Goal: Navigation & Orientation: Understand site structure

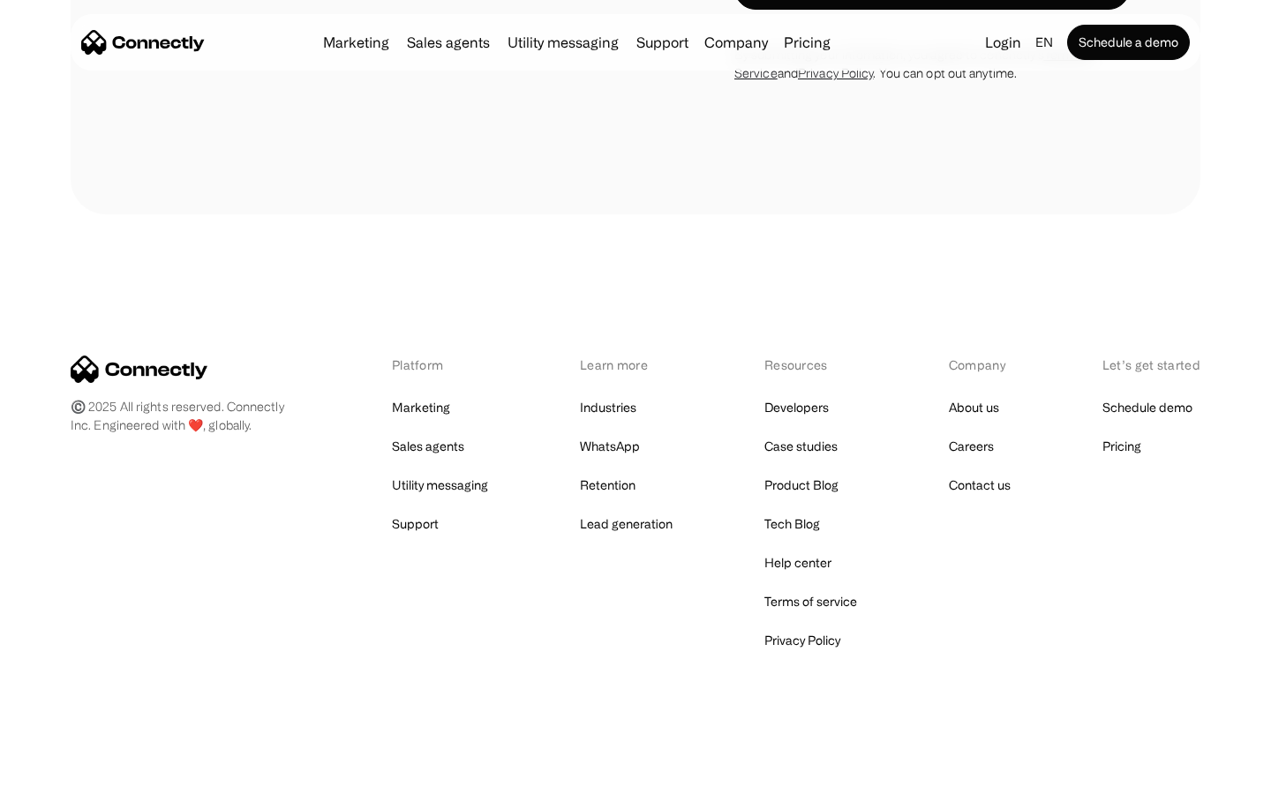
scroll to position [6282, 0]
